Goal: Task Accomplishment & Management: Manage account settings

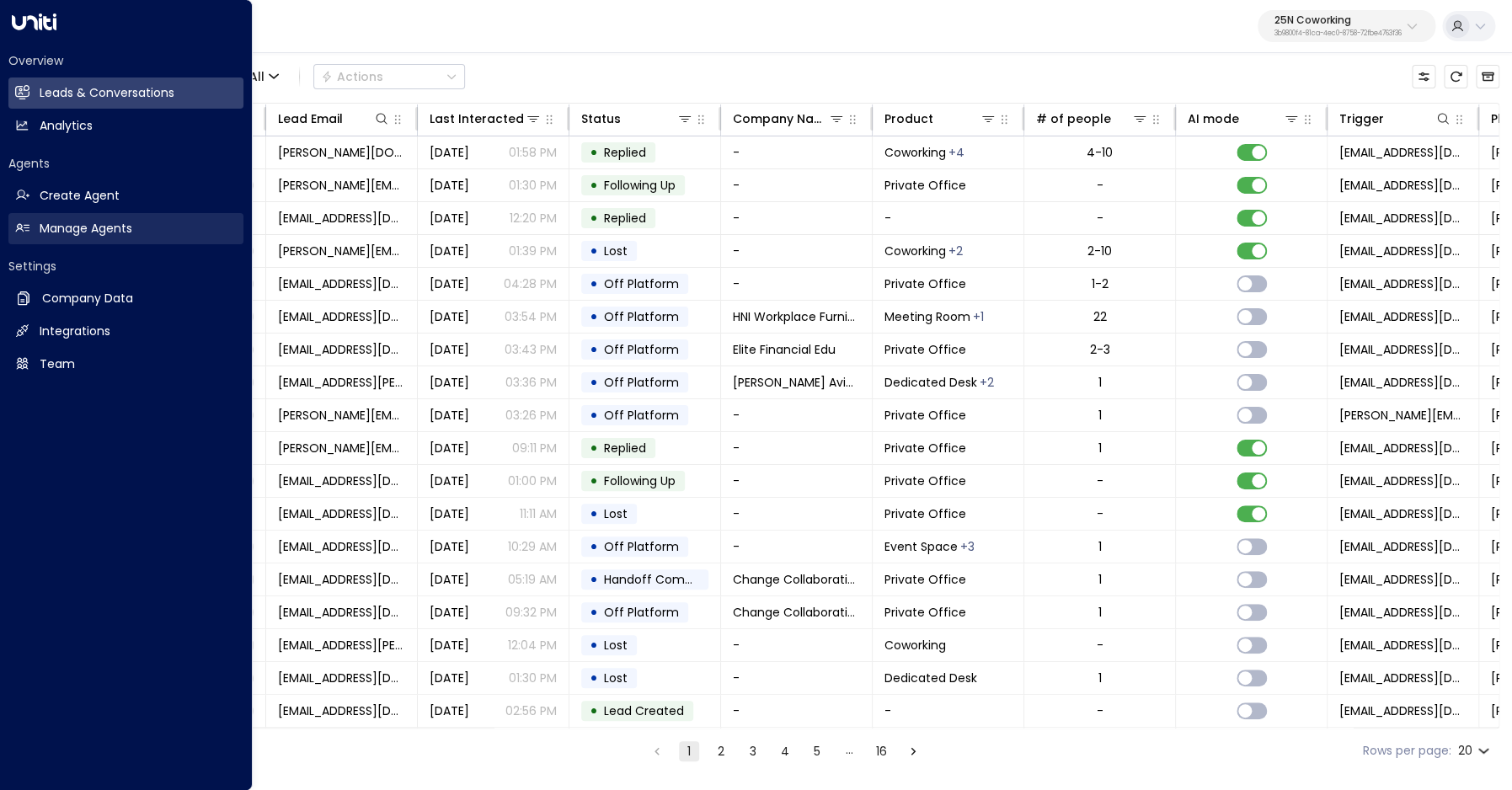
click at [41, 234] on h2 "Manage Agents" at bounding box center [86, 228] width 93 height 18
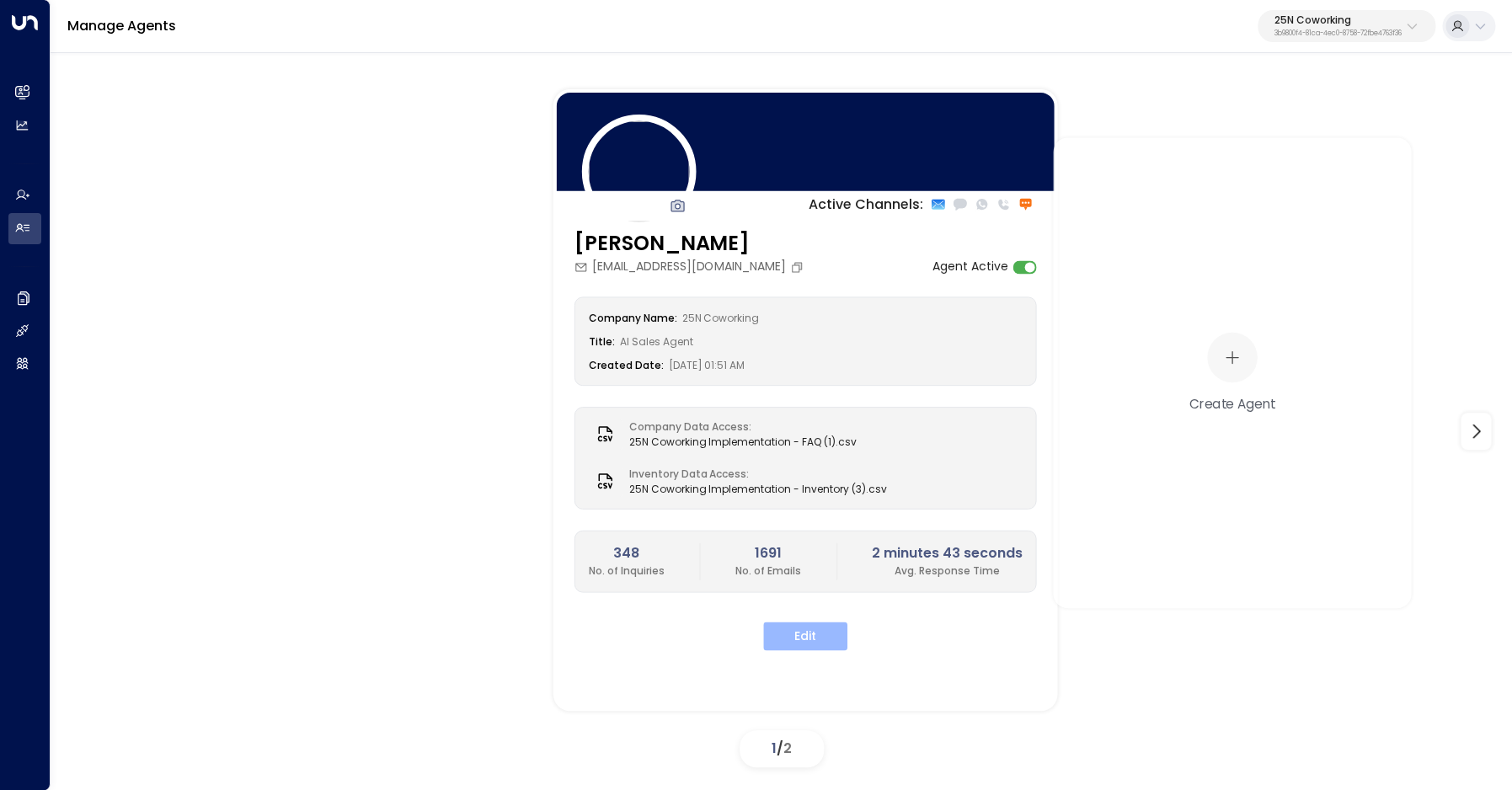
click at [799, 627] on button "Edit" at bounding box center [805, 636] width 84 height 29
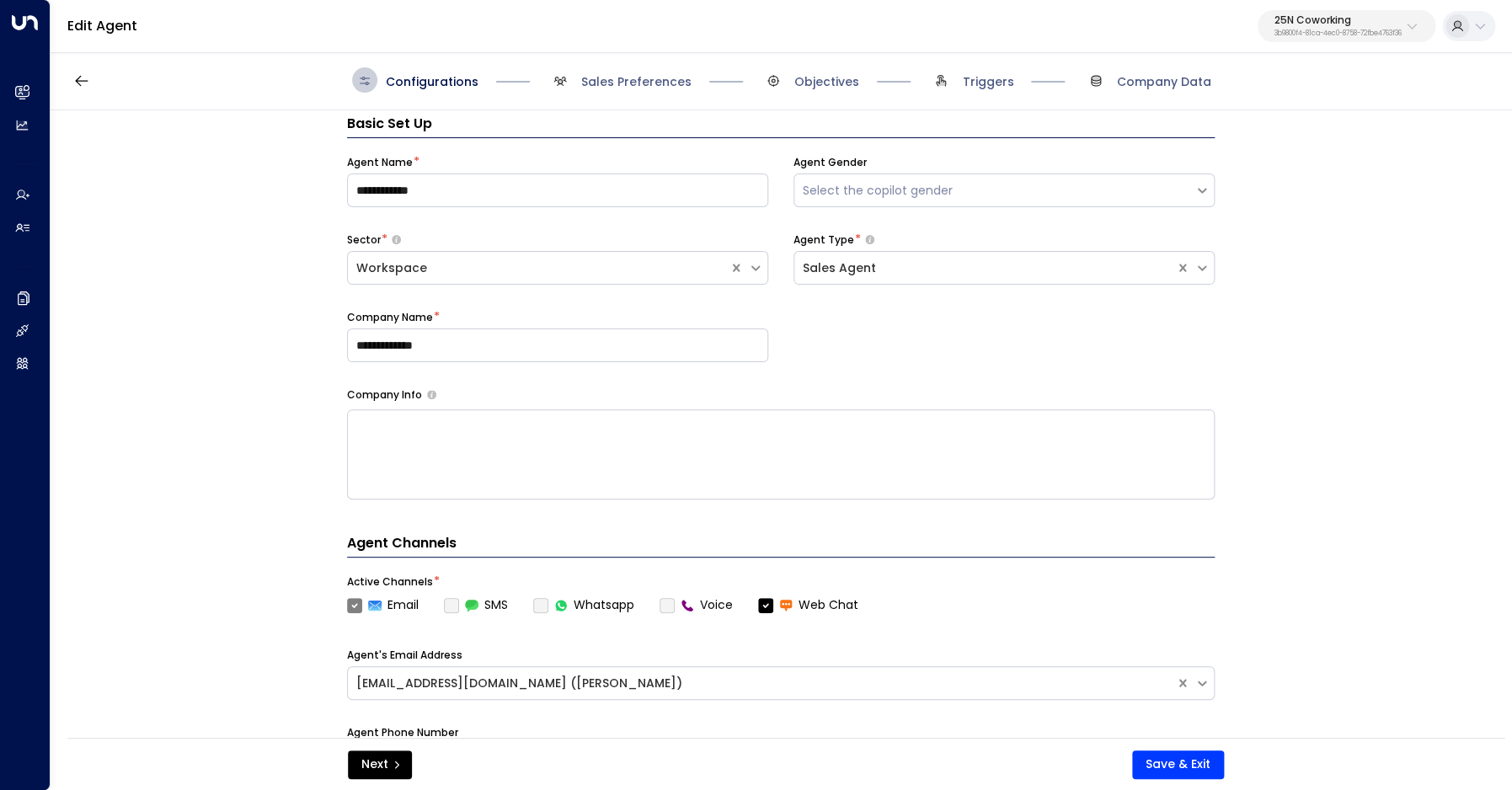
scroll to position [25, 0]
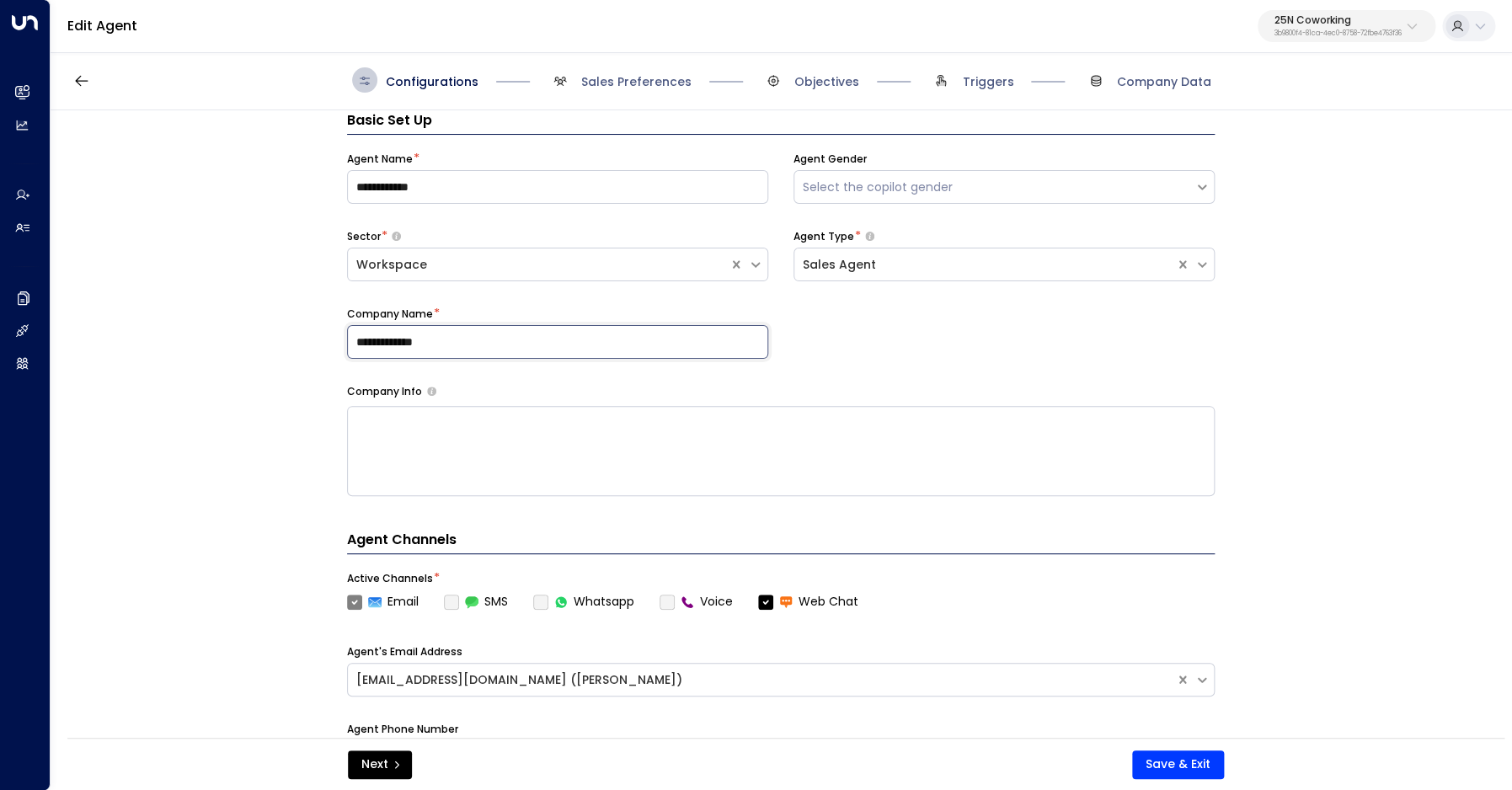
click at [460, 348] on input "**********" at bounding box center [558, 342] width 421 height 34
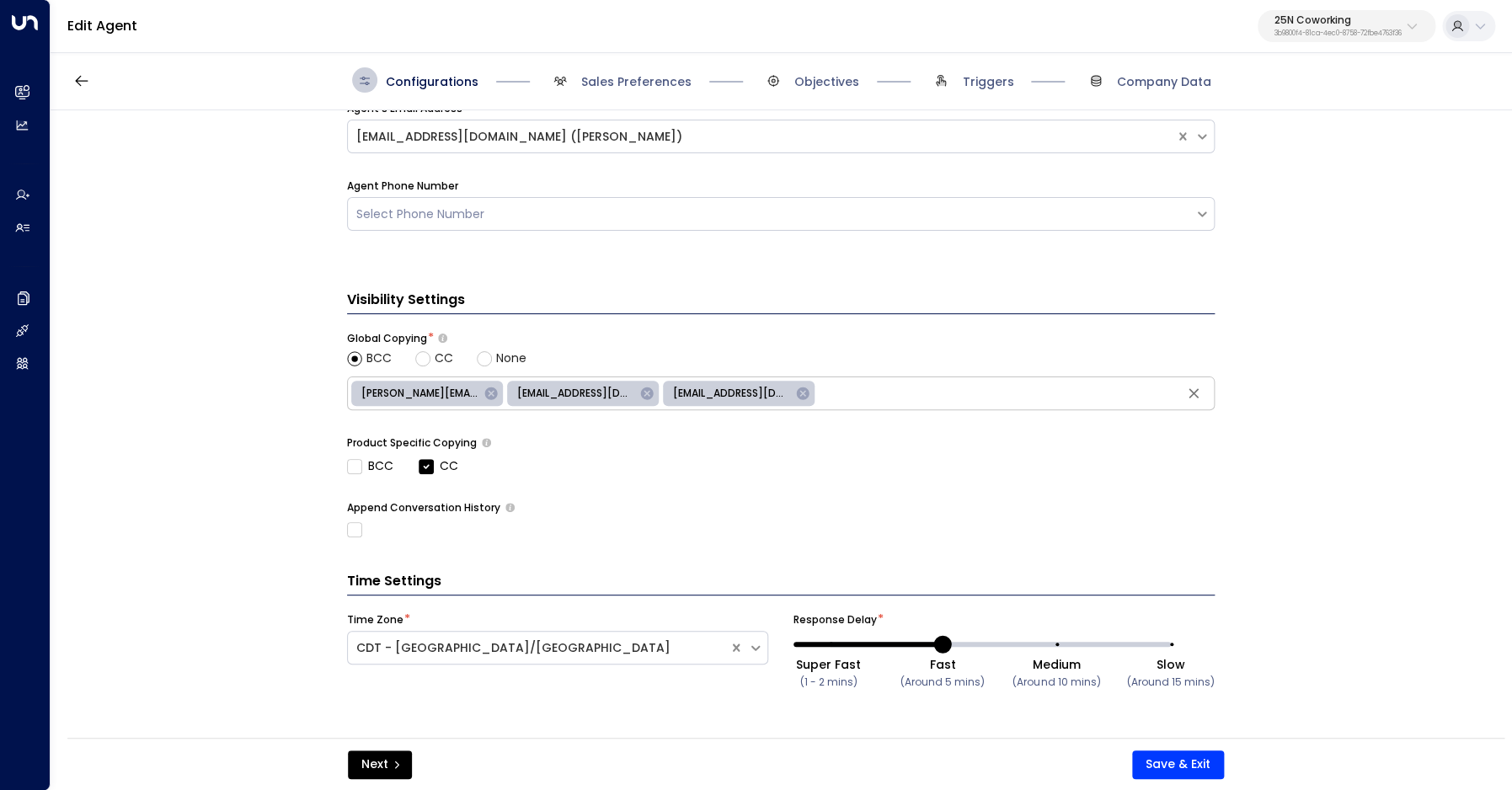
scroll to position [0, 0]
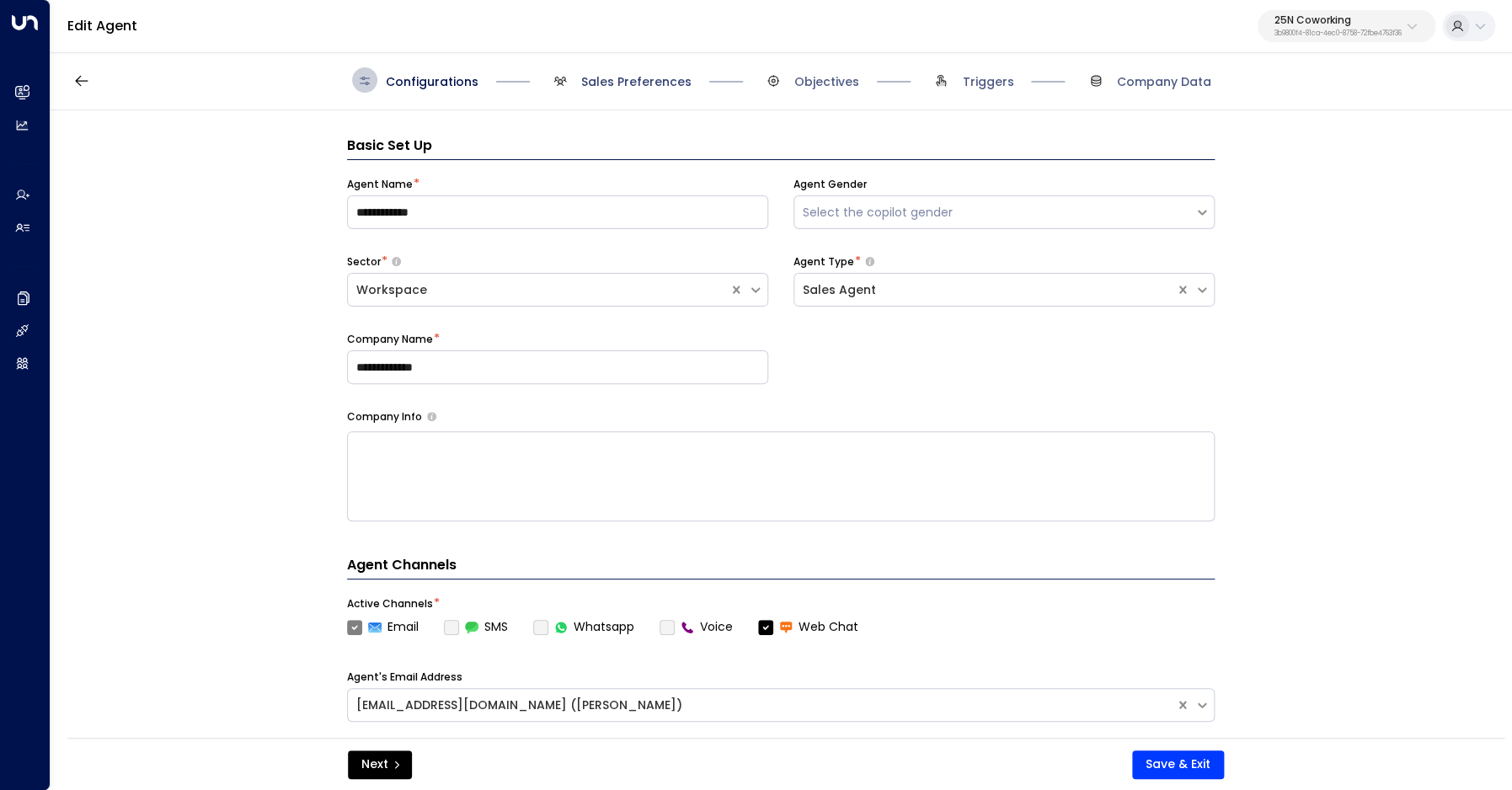
click at [642, 78] on span "Sales Preferences" at bounding box center [637, 81] width 111 height 17
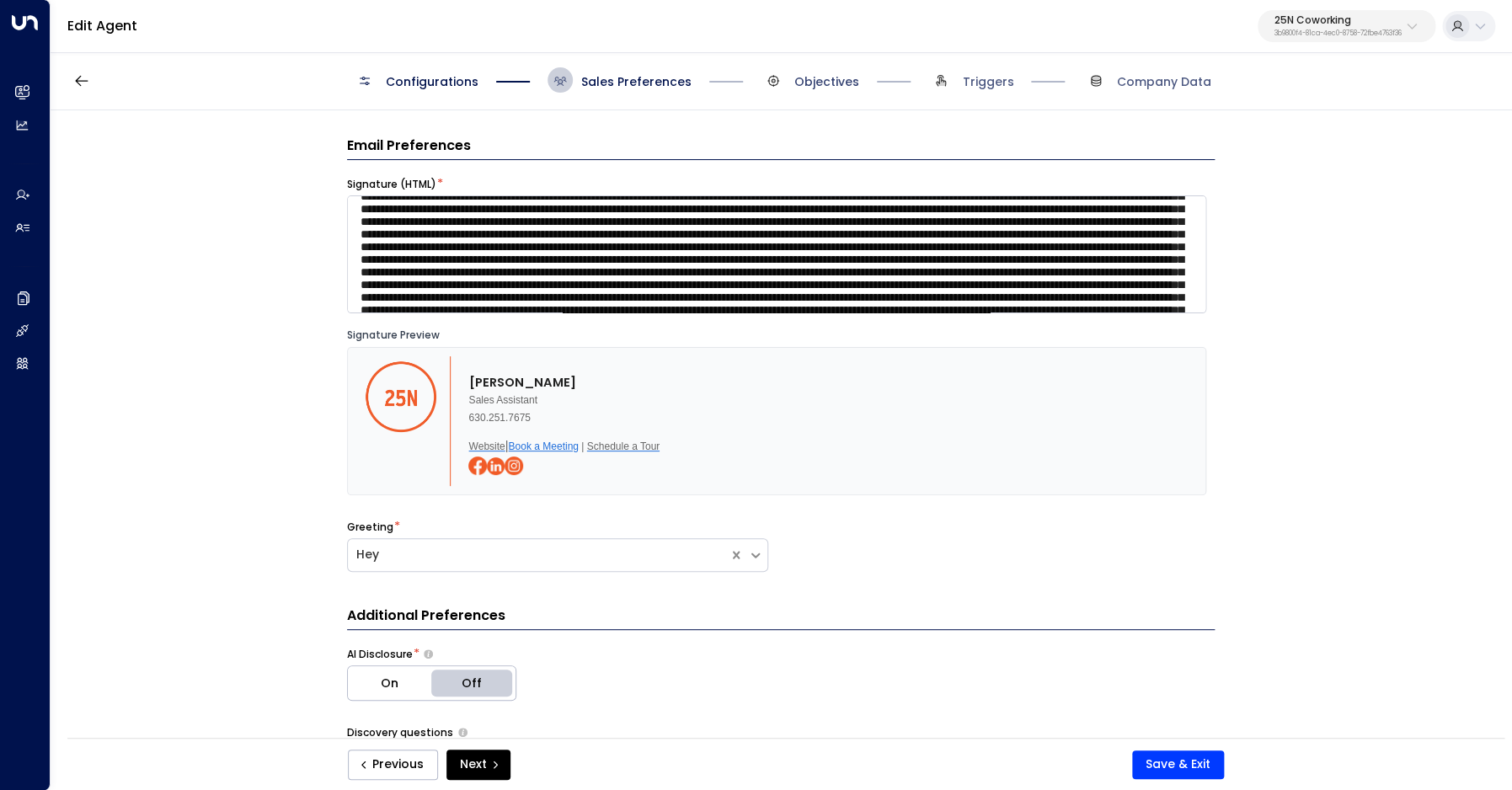
click at [812, 83] on span "Objectives" at bounding box center [826, 81] width 65 height 17
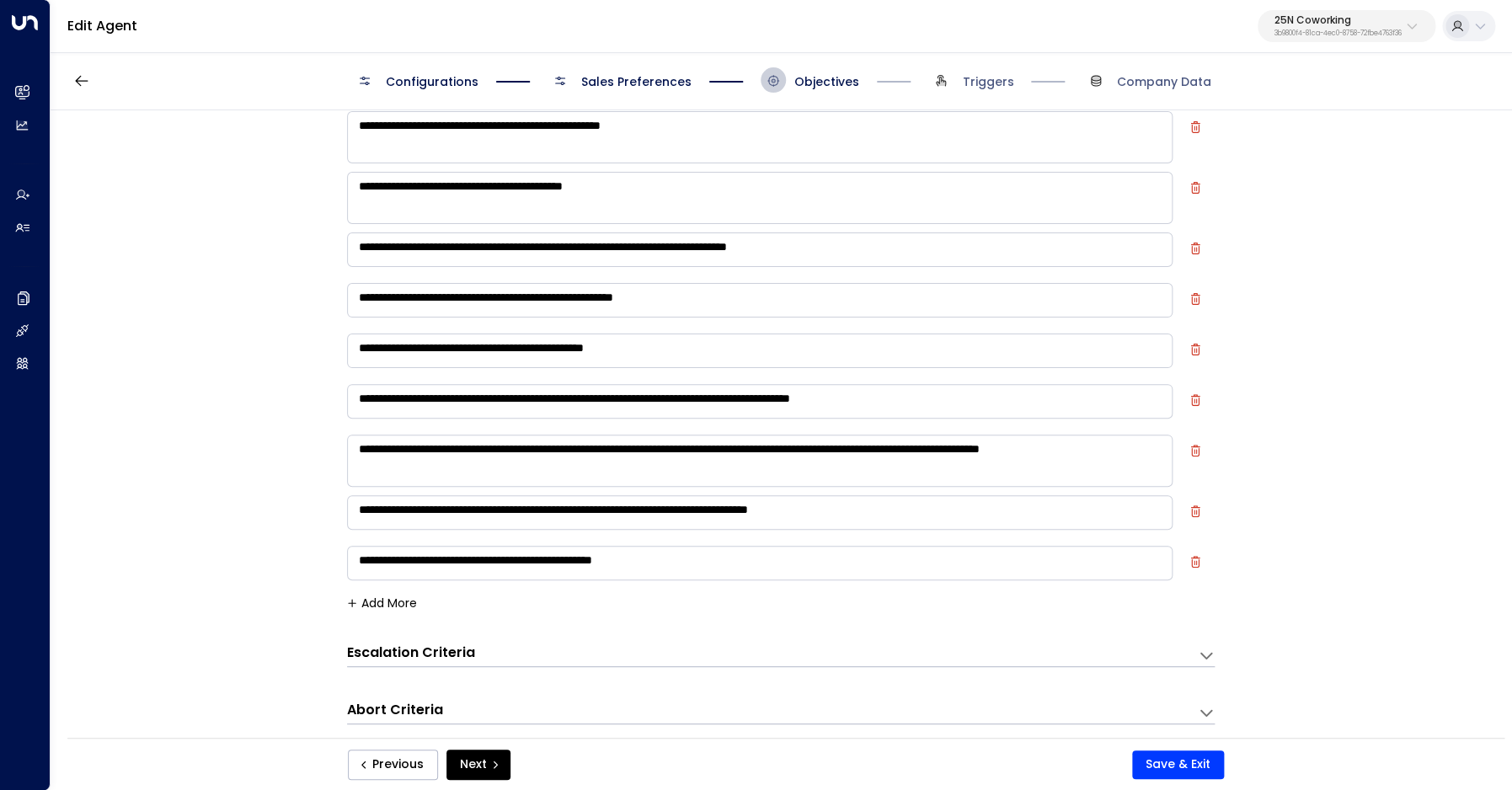
scroll to position [69, 0]
